Goal: Navigation & Orientation: Locate item on page

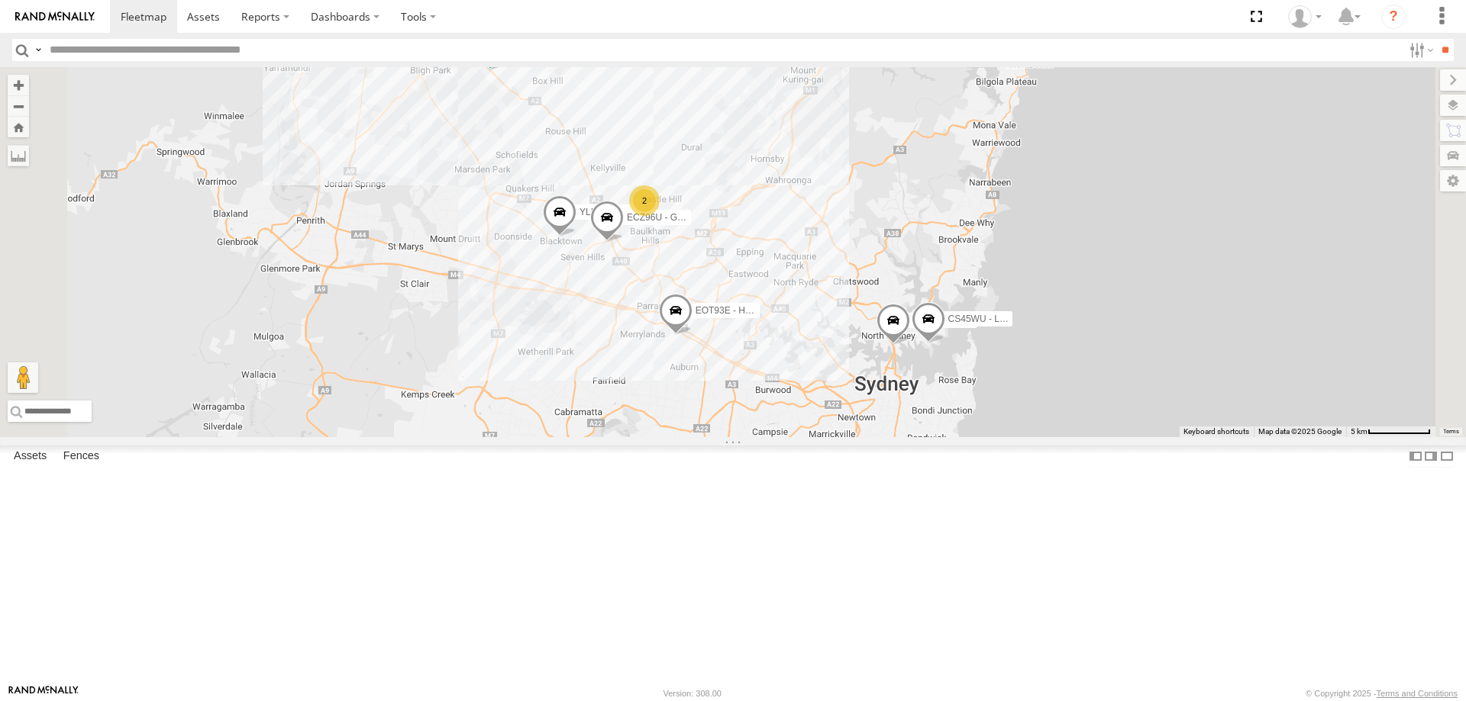
click at [1010, 405] on div "YLI19N - Isuzu DMAX ECZ96U - Great Wall CS45WU - LDV EOT93E - HiAce YLI01U - Is…" at bounding box center [733, 252] width 1466 height 370
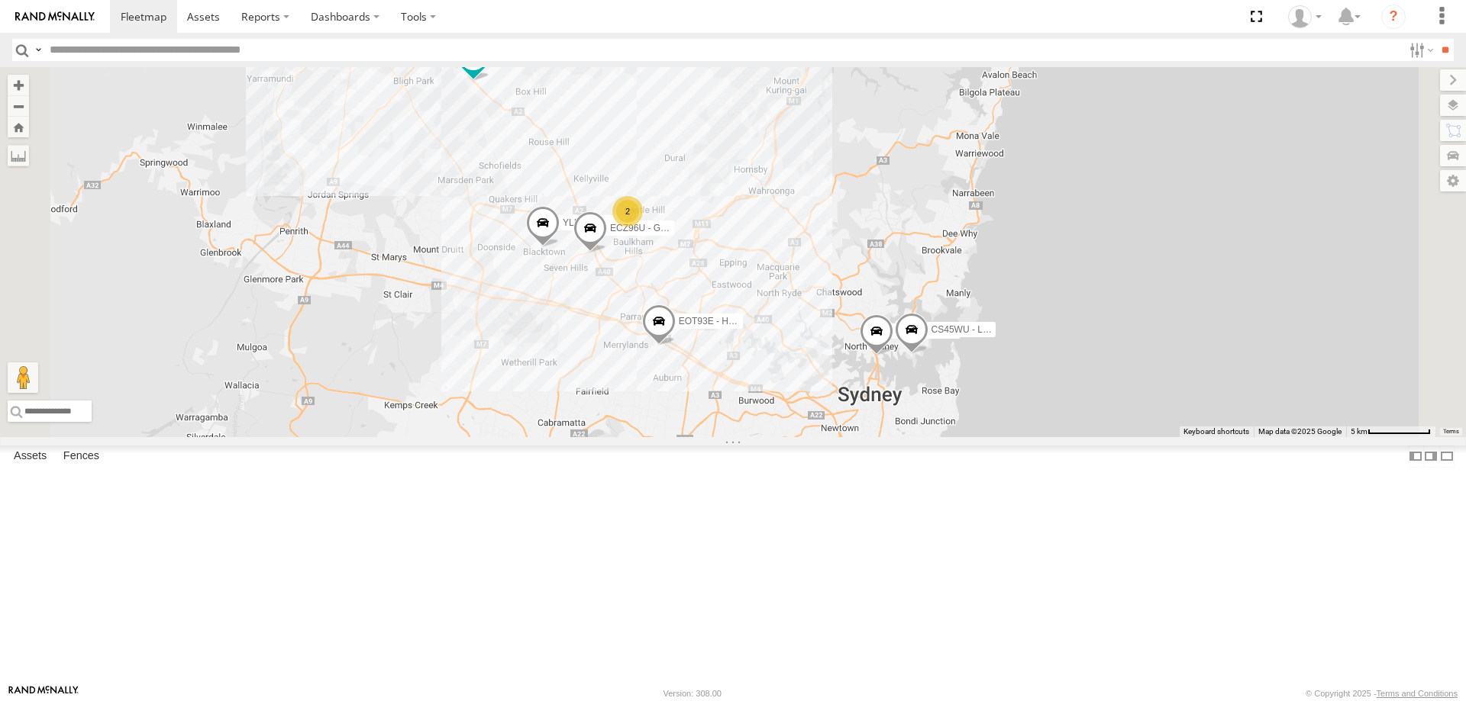
click at [928, 354] on span at bounding box center [912, 333] width 34 height 41
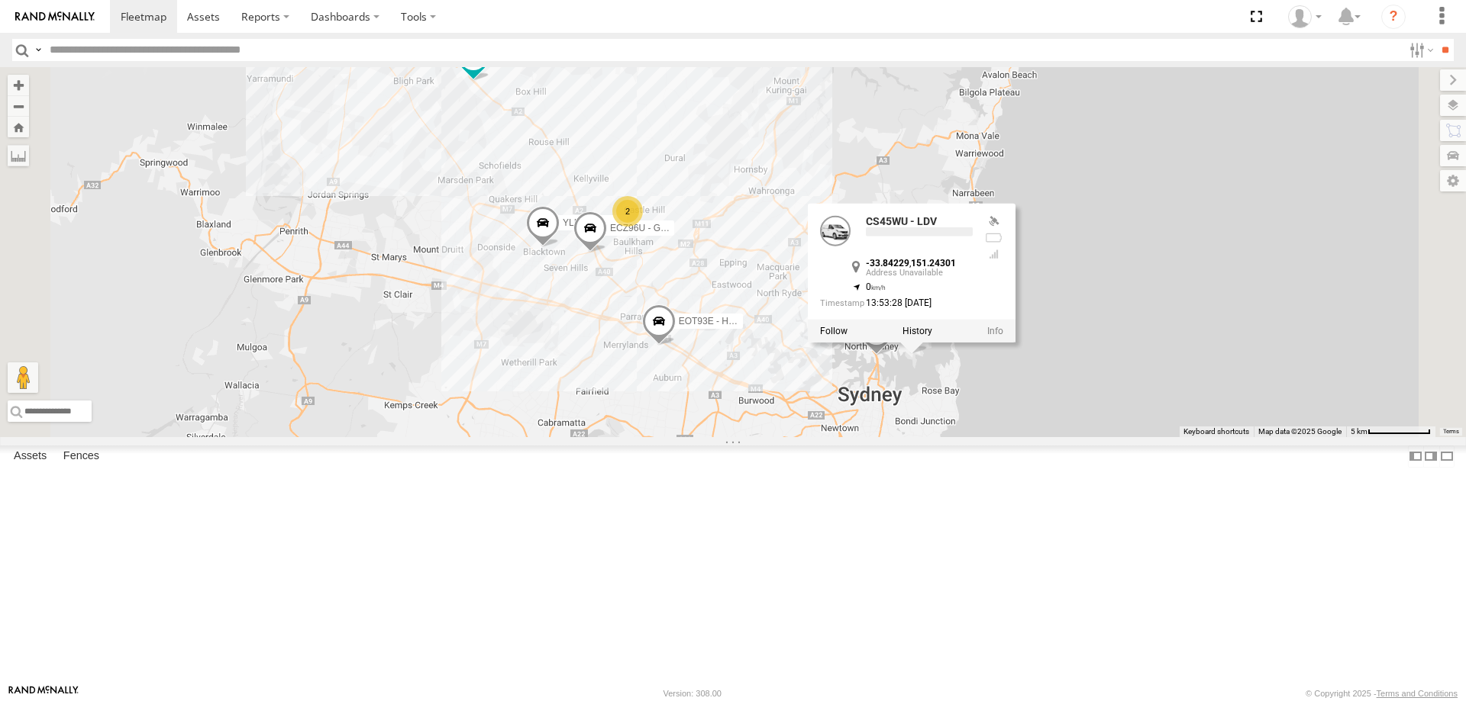
click at [972, 437] on div "YLI19N - Isuzu DMAX ECZ96U - Great Wall CS45WU - LDV EOT93E - HiAce YLI01U - Is…" at bounding box center [733, 252] width 1466 height 370
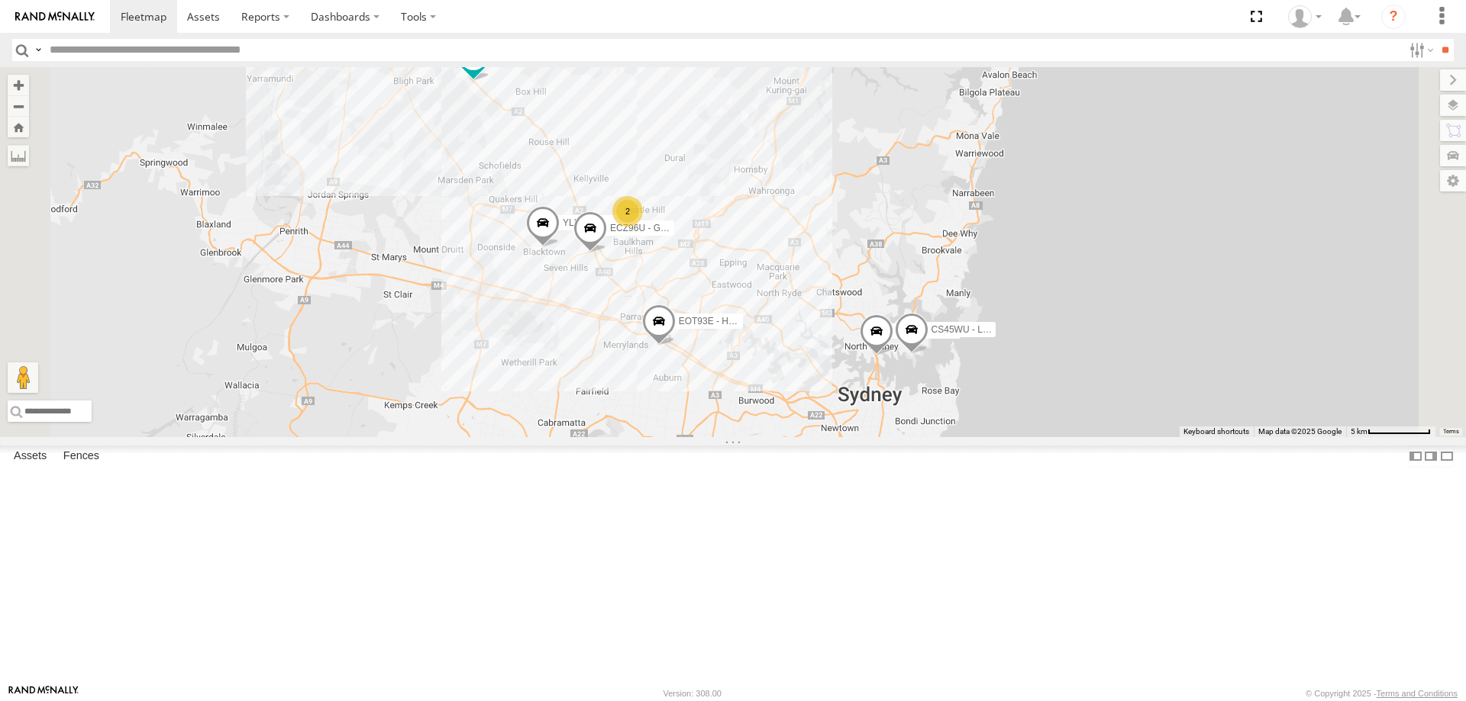
click at [643, 227] on div "2" at bounding box center [627, 211] width 31 height 31
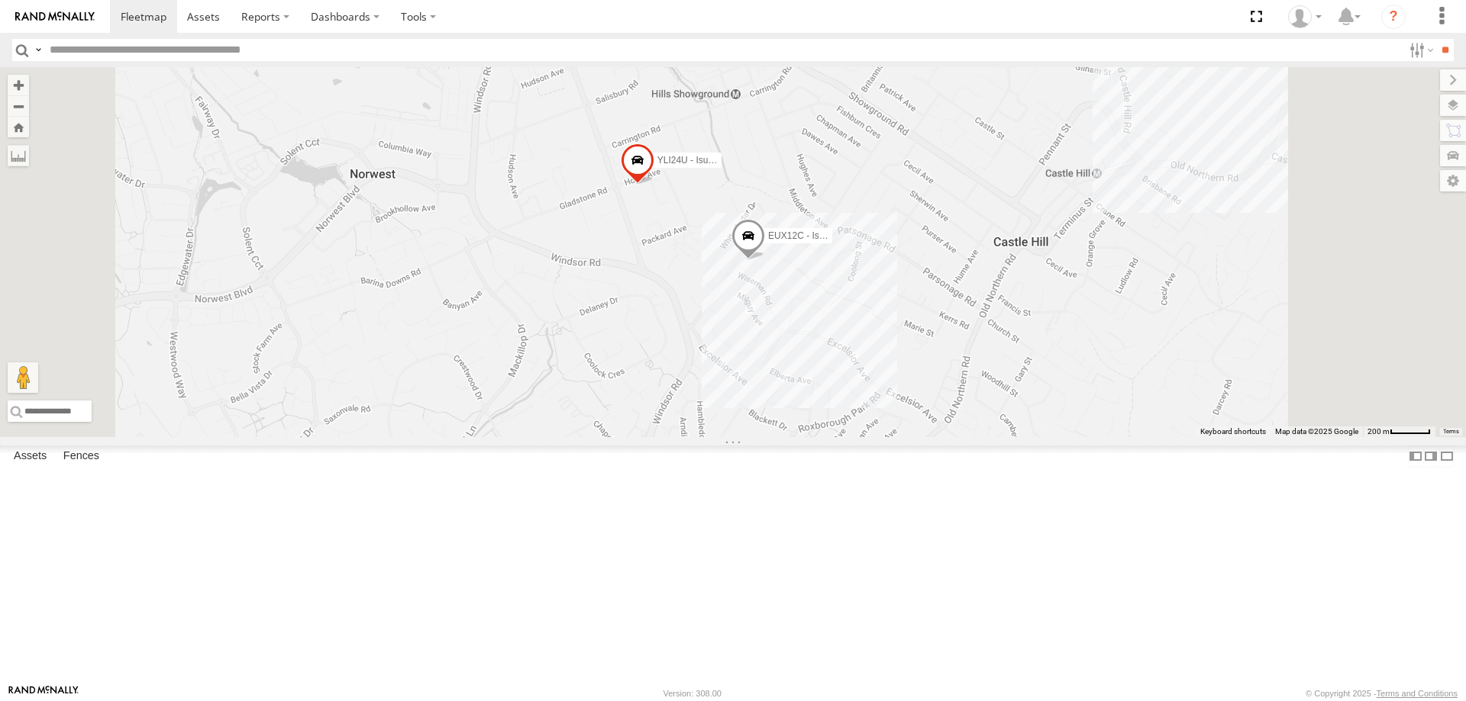
click at [765, 260] on span at bounding box center [748, 239] width 34 height 41
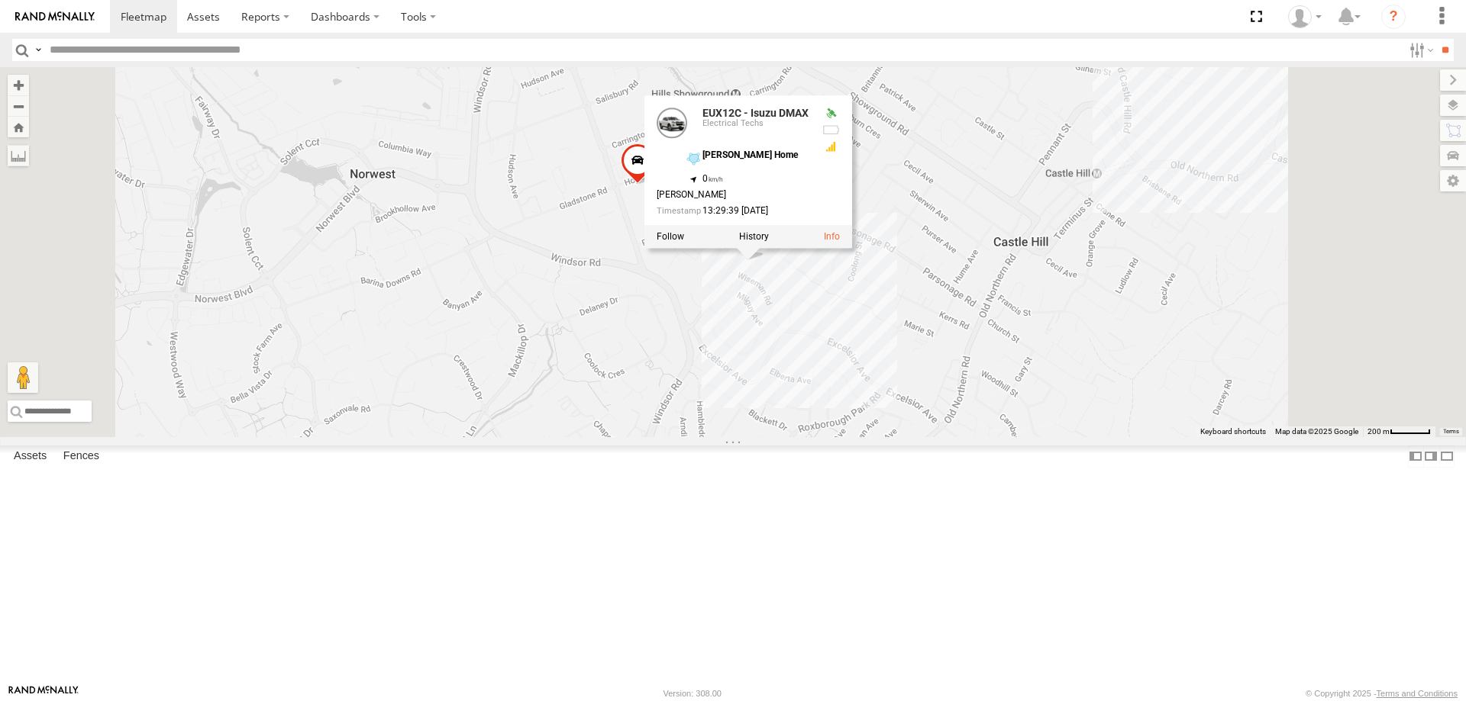
click at [814, 437] on div "YLI19N - Isuzu DMAX ECZ96U - Great Wall CS45WU - LDV EOT93E - HiAce YLI01U - Is…" at bounding box center [733, 252] width 1466 height 370
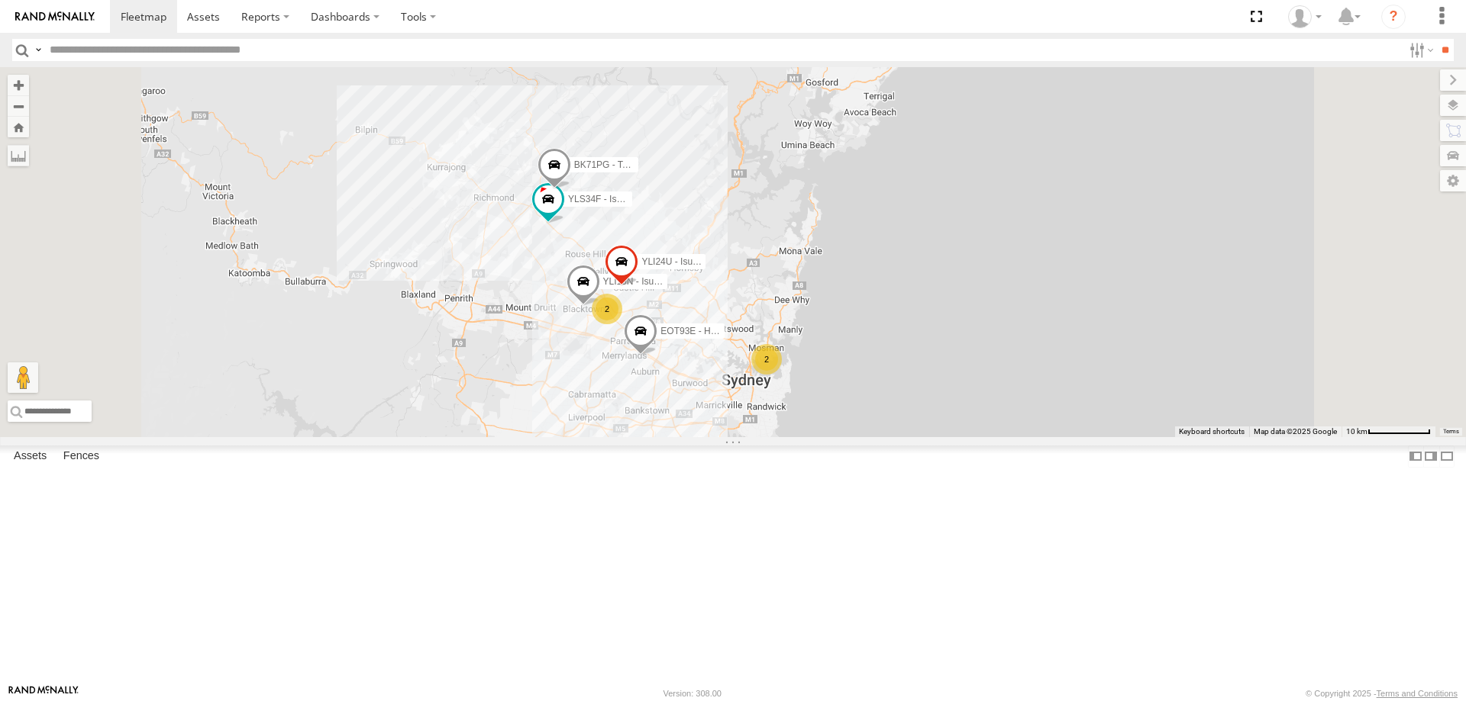
drag, startPoint x: 849, startPoint y: 482, endPoint x: 854, endPoint y: 408, distance: 73.5
click at [854, 408] on div "YLI19N - Isuzu DMAX EOT93E - HiAce BK71PG - Toyota Hiace YLS34F - Isuzu DMAX YL…" at bounding box center [733, 252] width 1466 height 370
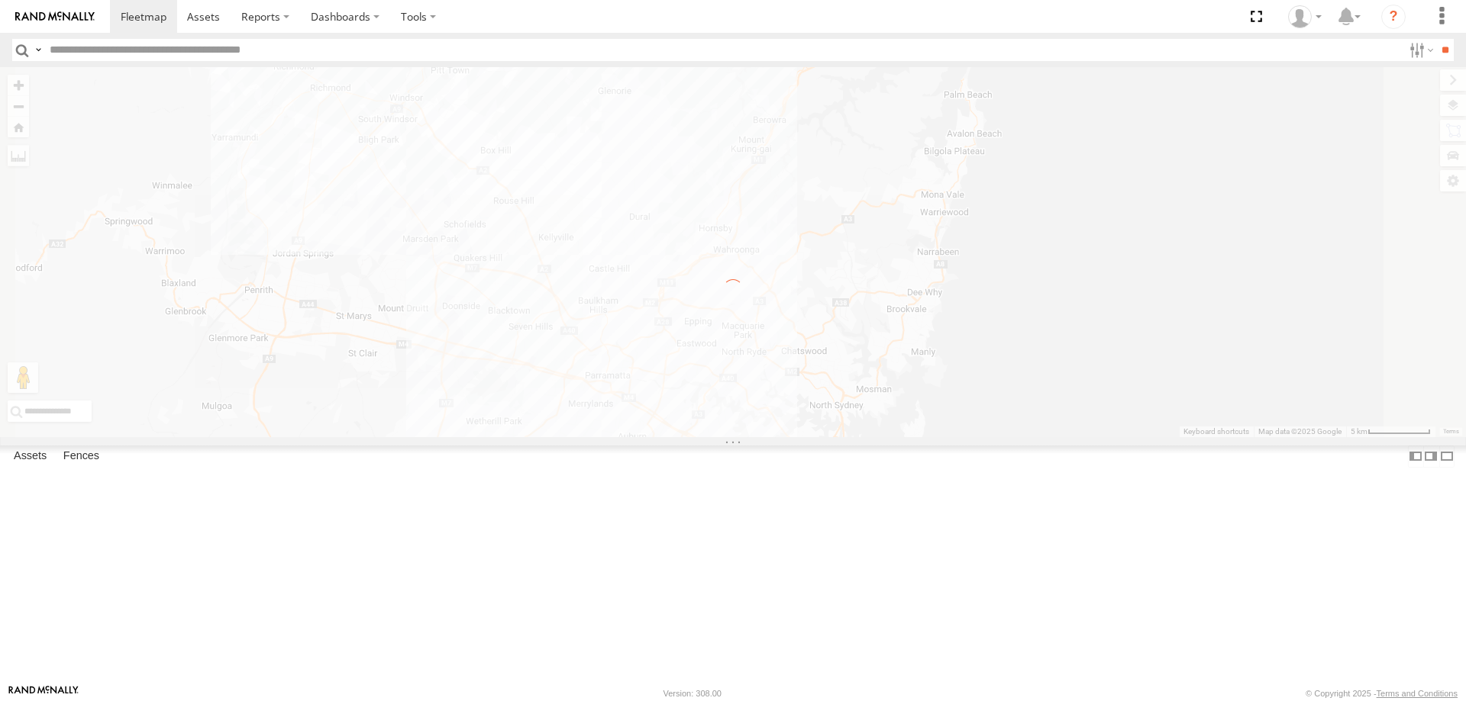
drag, startPoint x: 972, startPoint y: 461, endPoint x: 944, endPoint y: 419, distance: 50.6
click at [944, 419] on div "← Move left → Move right ↑ Move up ↓ Move down + Zoom in - Zoom out Home Jump l…" at bounding box center [733, 252] width 1466 height 370
